Goal: Transaction & Acquisition: Book appointment/travel/reservation

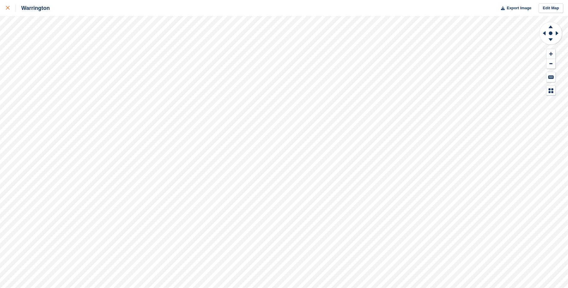
click at [8, 7] on icon at bounding box center [8, 8] width 4 height 4
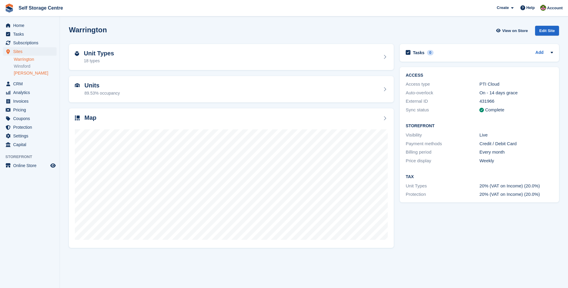
click at [19, 72] on link "[PERSON_NAME]" at bounding box center [35, 73] width 43 height 6
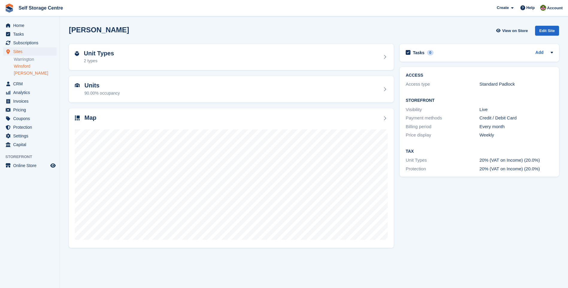
click at [22, 66] on link "Winsford" at bounding box center [35, 66] width 43 height 6
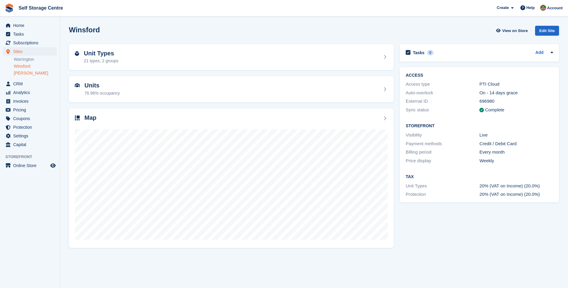
click at [17, 72] on link "[PERSON_NAME]" at bounding box center [35, 73] width 43 height 6
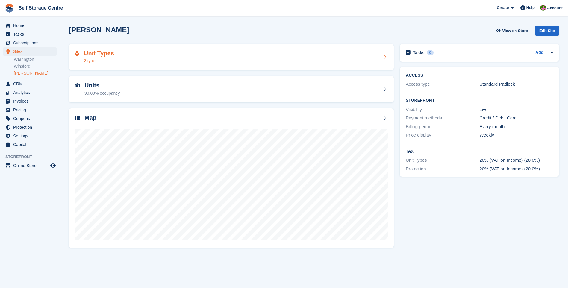
click at [103, 53] on h2 "Unit Types" at bounding box center [99, 53] width 30 height 7
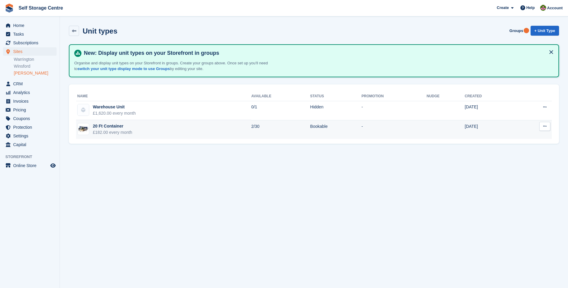
click at [107, 126] on div "20 Ft Container" at bounding box center [112, 126] width 39 height 6
